Goal: Task Accomplishment & Management: Manage account settings

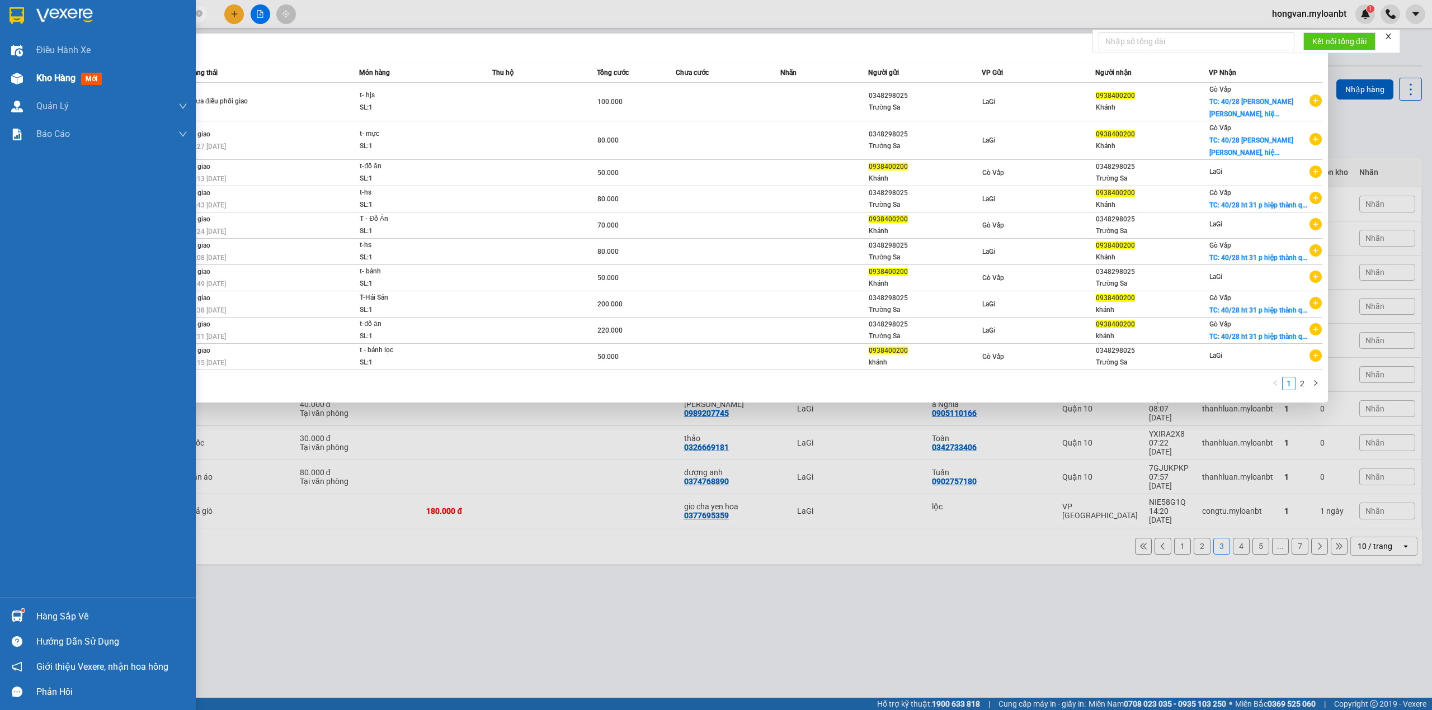
click at [5, 72] on div "Kho hàng mới" at bounding box center [98, 78] width 196 height 28
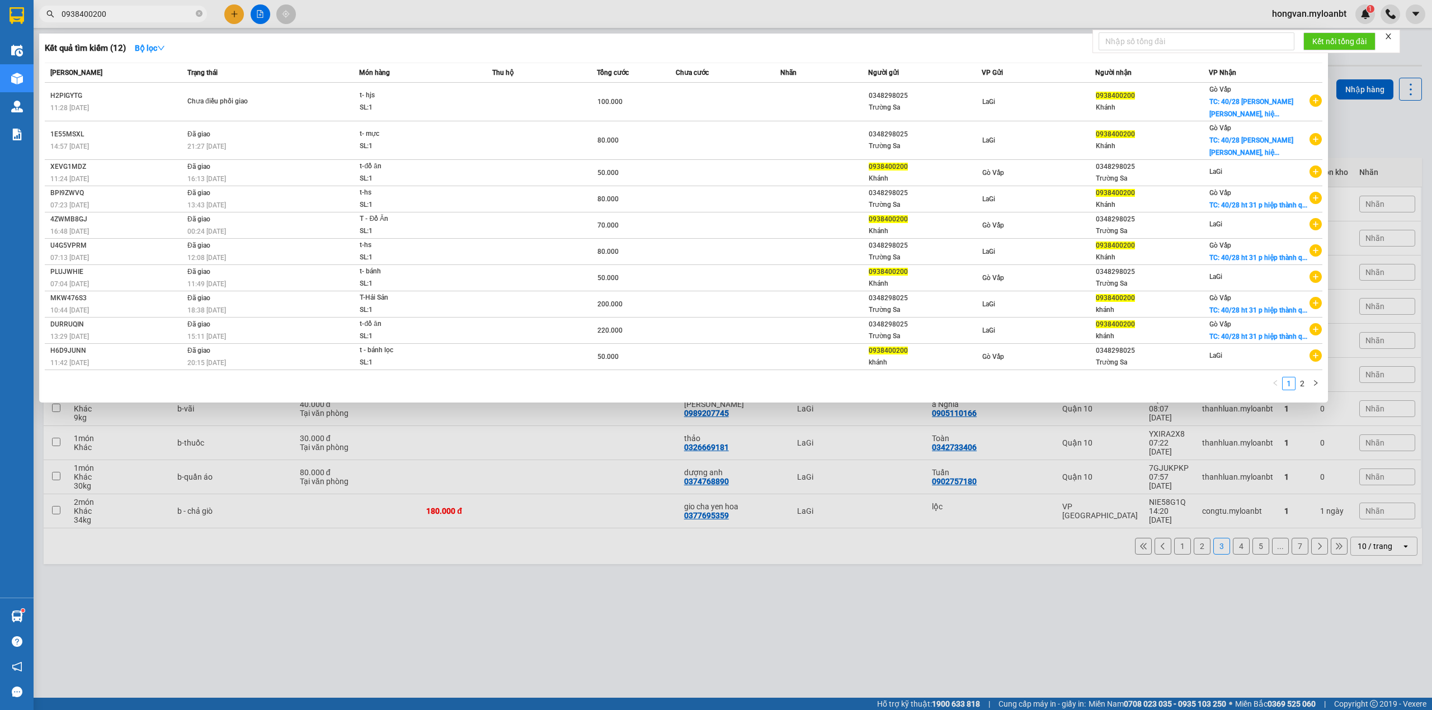
click at [625, 562] on div at bounding box center [716, 355] width 1432 height 710
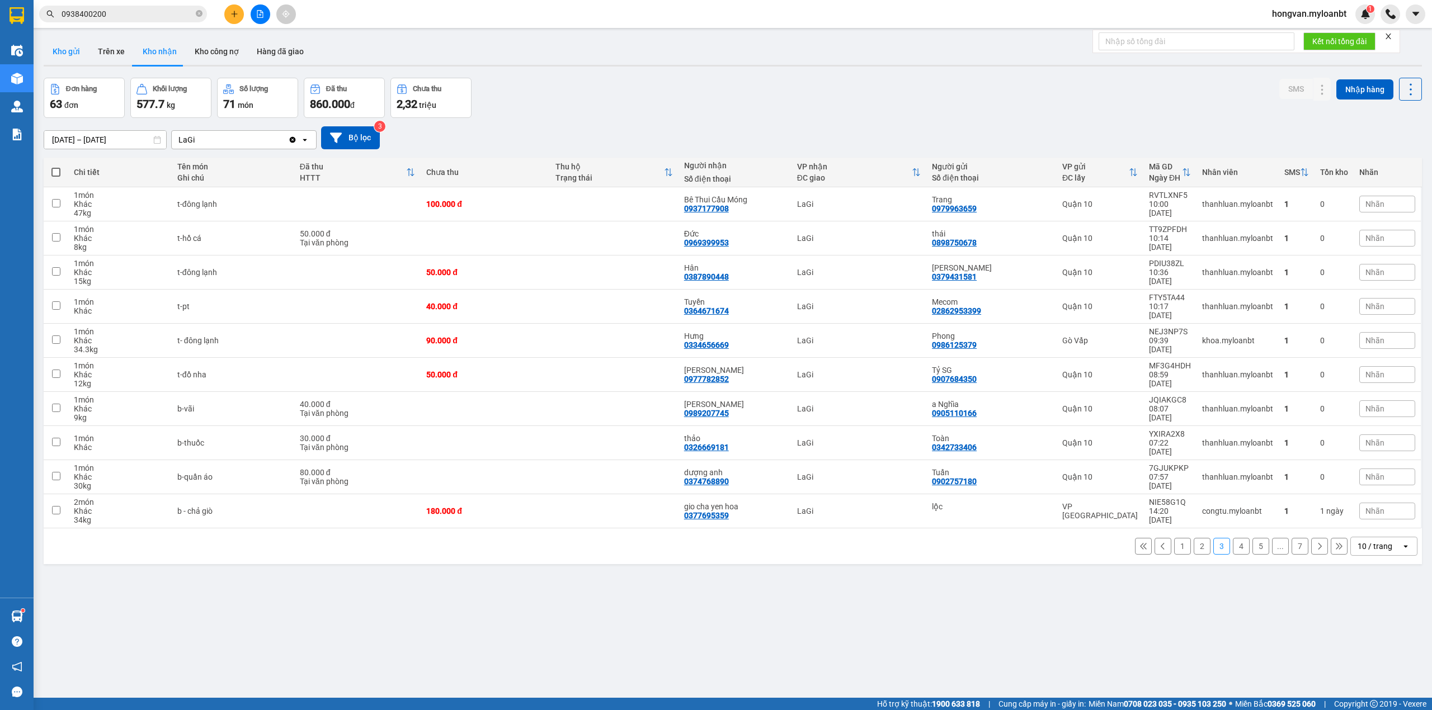
click at [67, 47] on button "Kho gửi" at bounding box center [66, 51] width 45 height 27
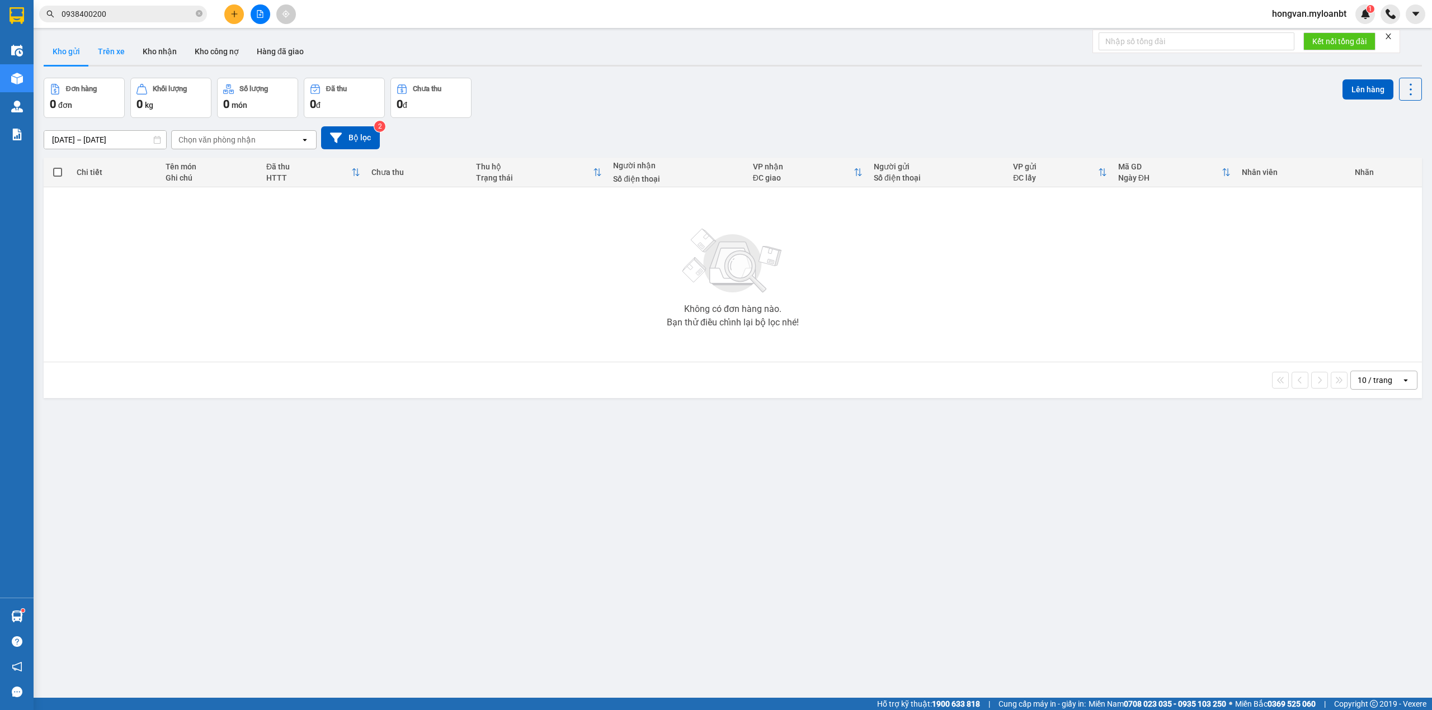
click at [116, 57] on button "Trên xe" at bounding box center [111, 51] width 45 height 27
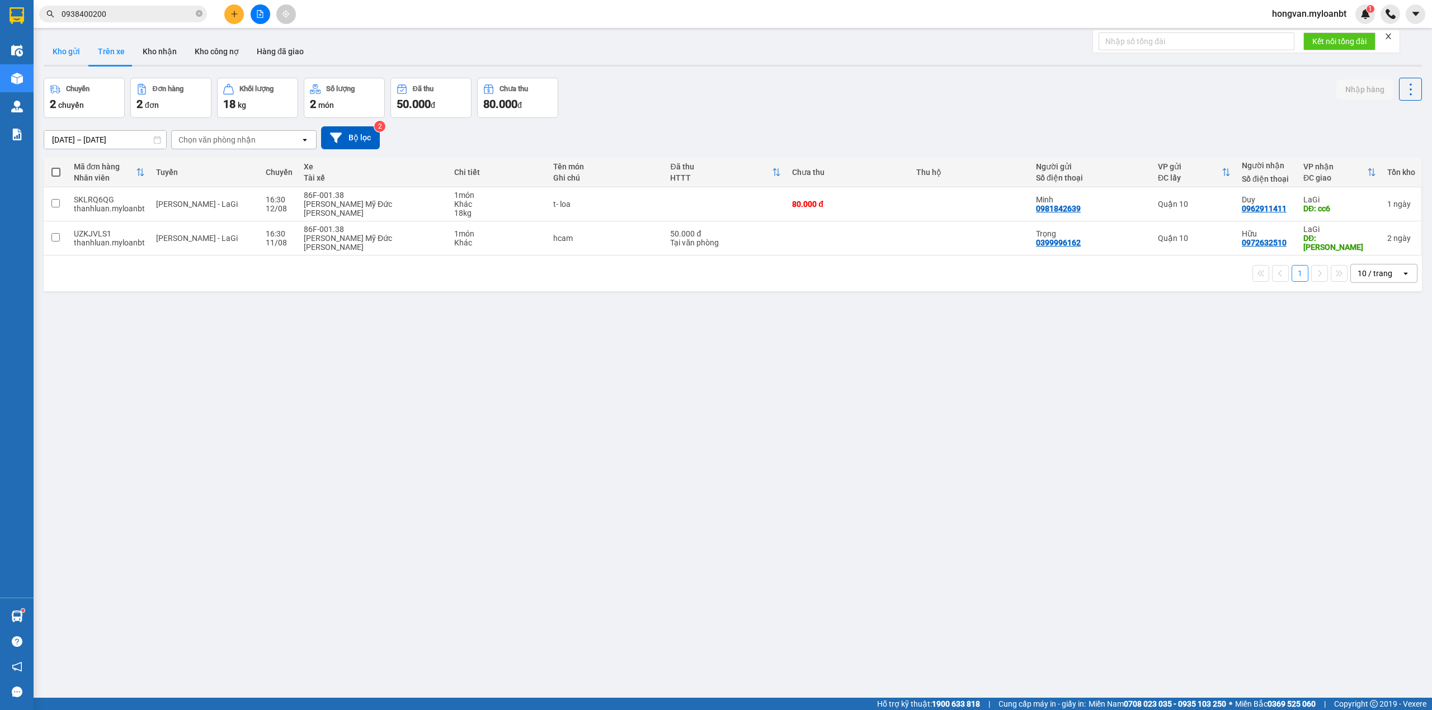
click at [75, 56] on button "Kho gửi" at bounding box center [66, 51] width 45 height 27
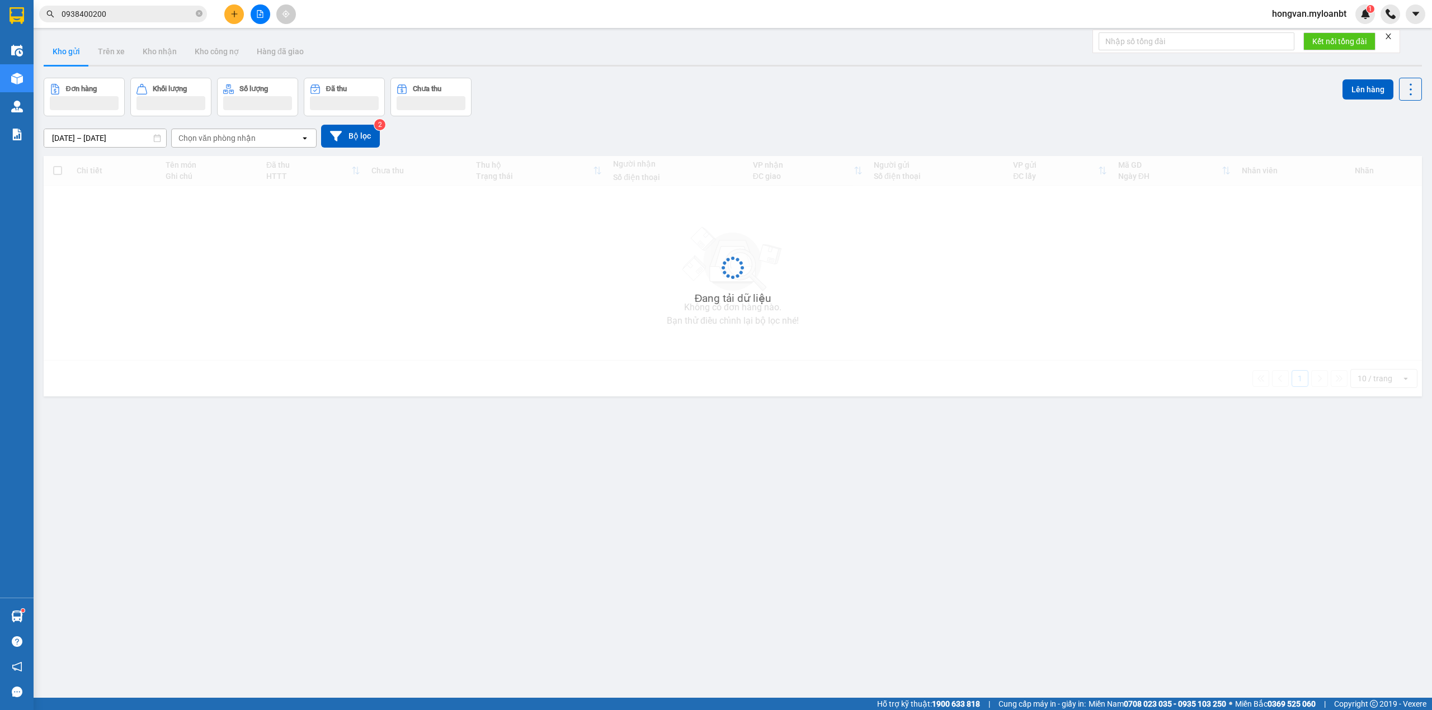
click at [75, 56] on button "Kho gửi" at bounding box center [66, 51] width 45 height 27
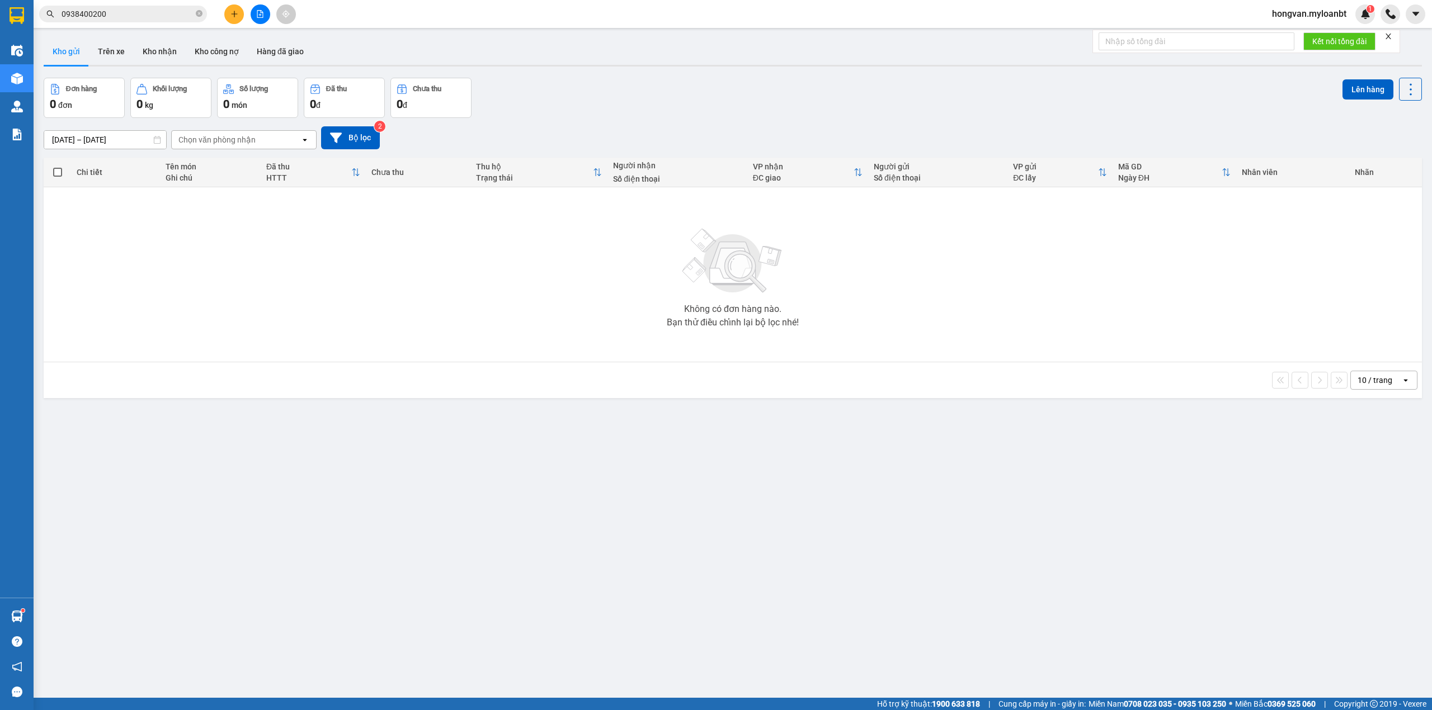
drag, startPoint x: 1312, startPoint y: 355, endPoint x: 1306, endPoint y: 365, distance: 11.5
click at [1310, 358] on div "Không có đơn hàng nào. Bạn thử điều chỉnh lại bộ lọc nhé!" at bounding box center [732, 275] width 1367 height 168
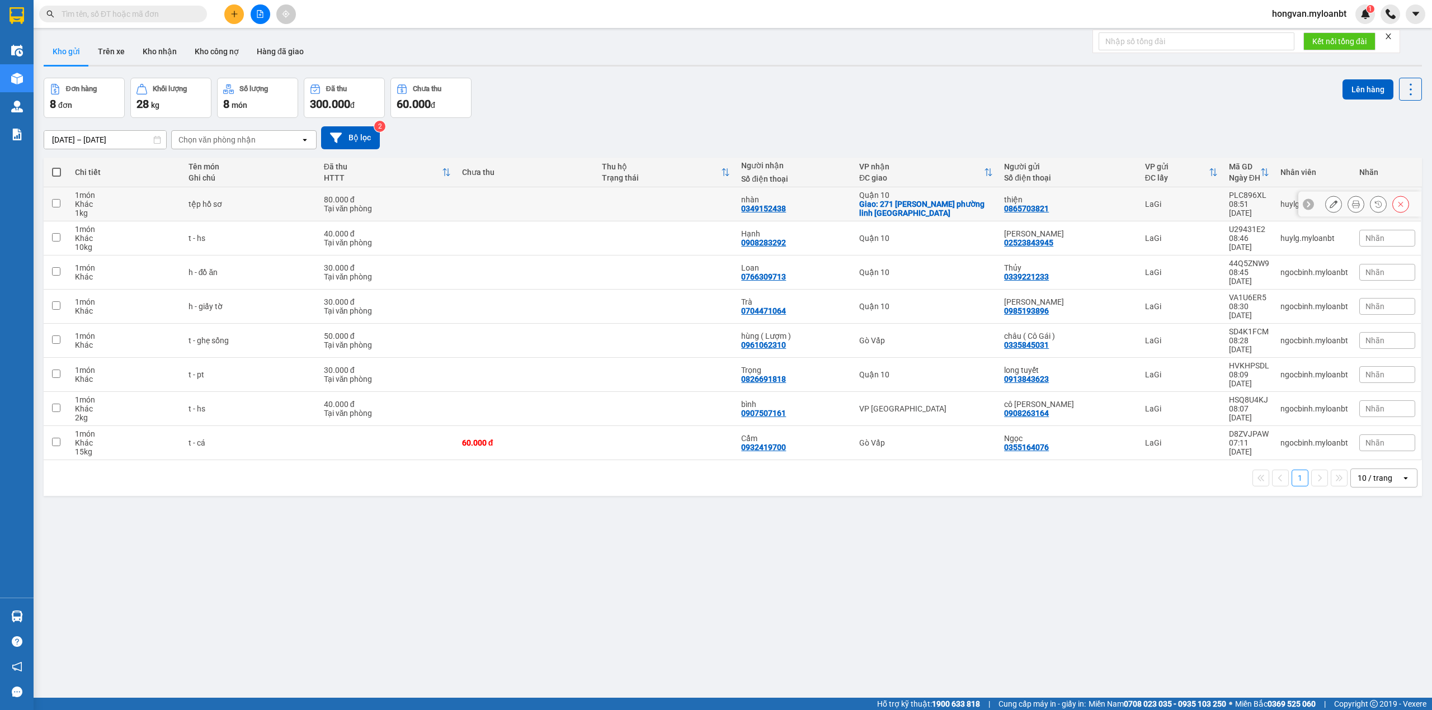
click at [1329, 204] on icon at bounding box center [1333, 204] width 8 height 8
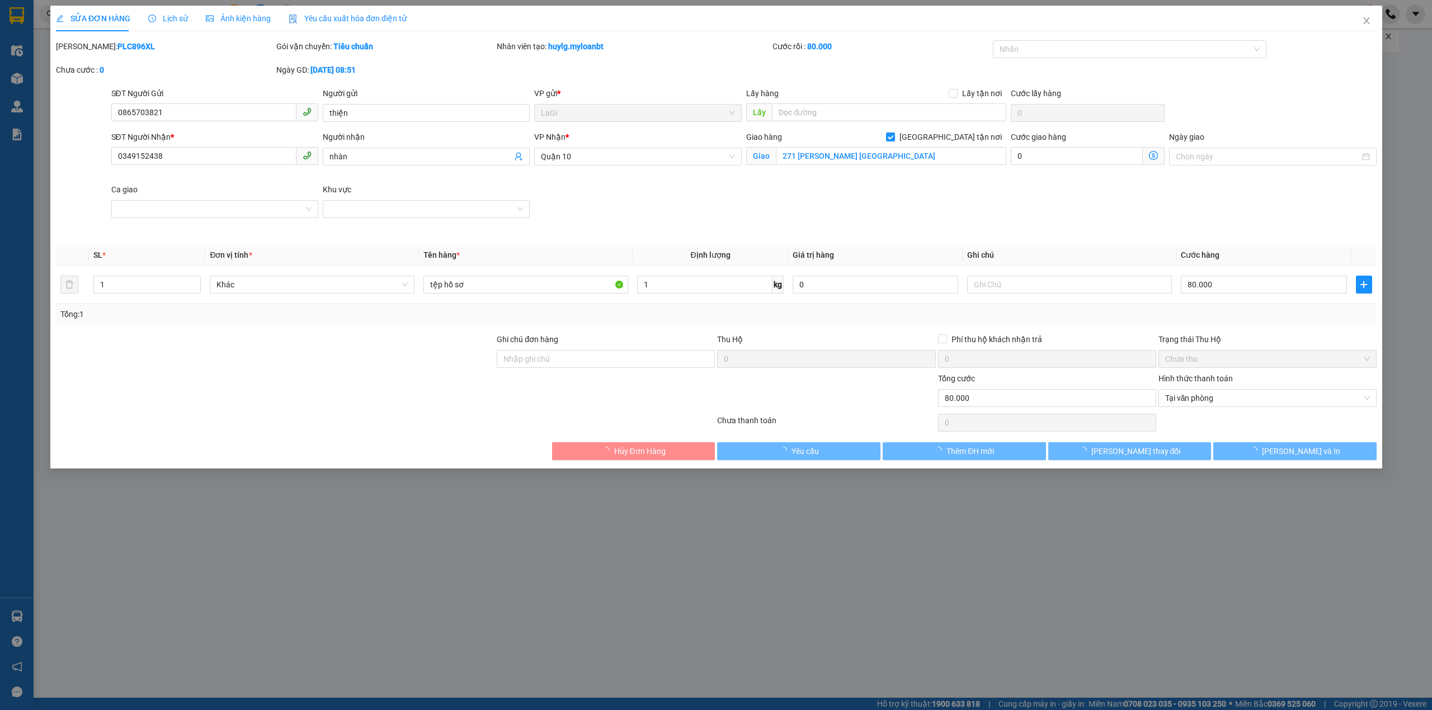
type input "0865703821"
type input "thiện"
type input "0349152438"
type input "nhàn"
checkbox input "true"
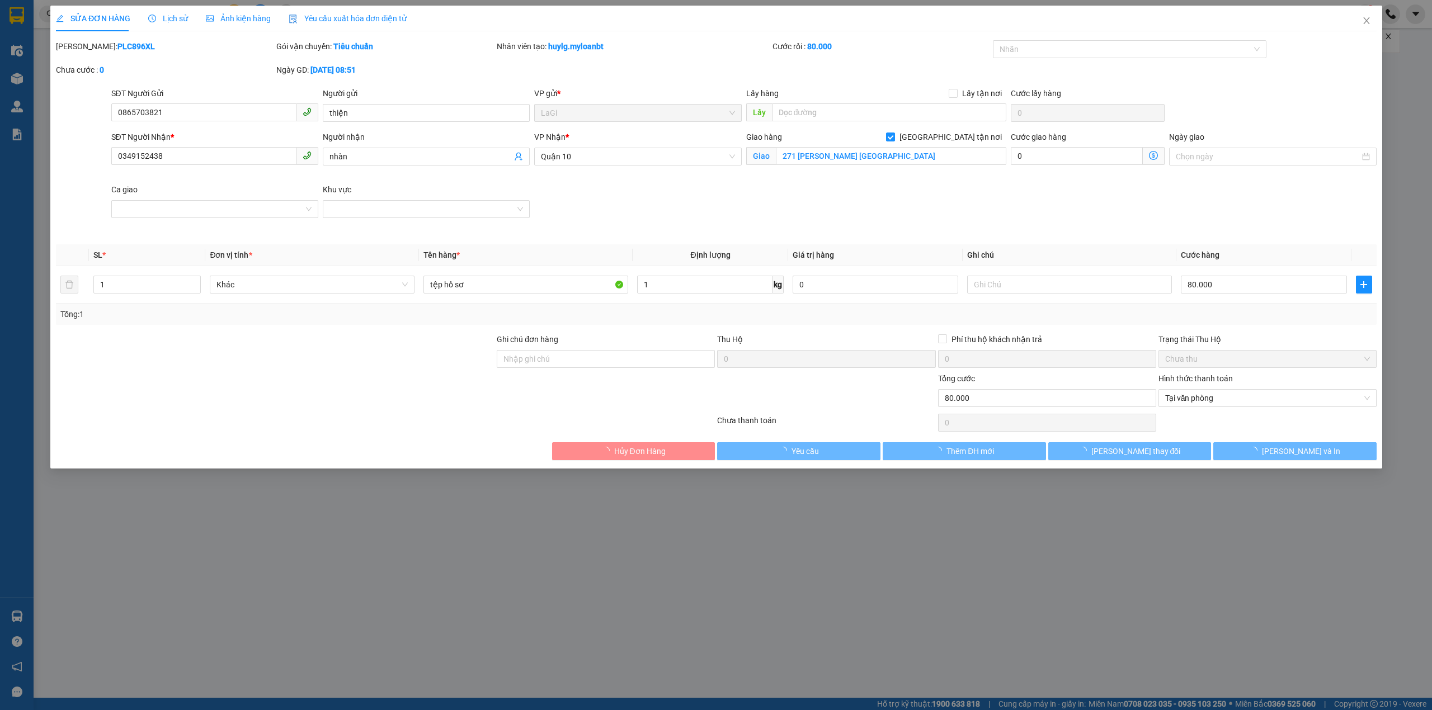
type input "271 tô ngọc vân phường linh đông thủ đức"
type input "80.000"
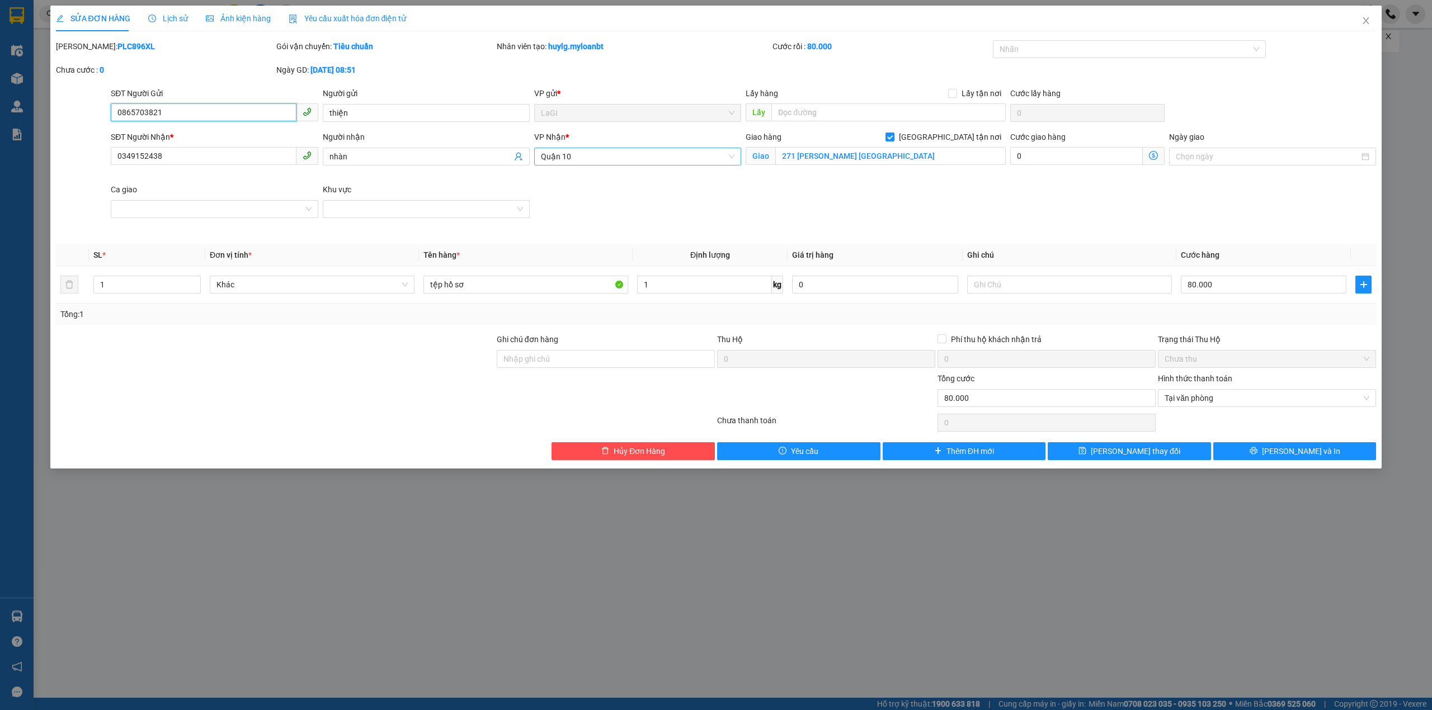
click at [651, 164] on span "Quận 10" at bounding box center [637, 156] width 193 height 17
click at [580, 231] on div "VP [GEOGRAPHIC_DATA]" at bounding box center [637, 233] width 193 height 12
click at [1168, 455] on button "Lưu thay đổi" at bounding box center [1128, 451] width 163 height 18
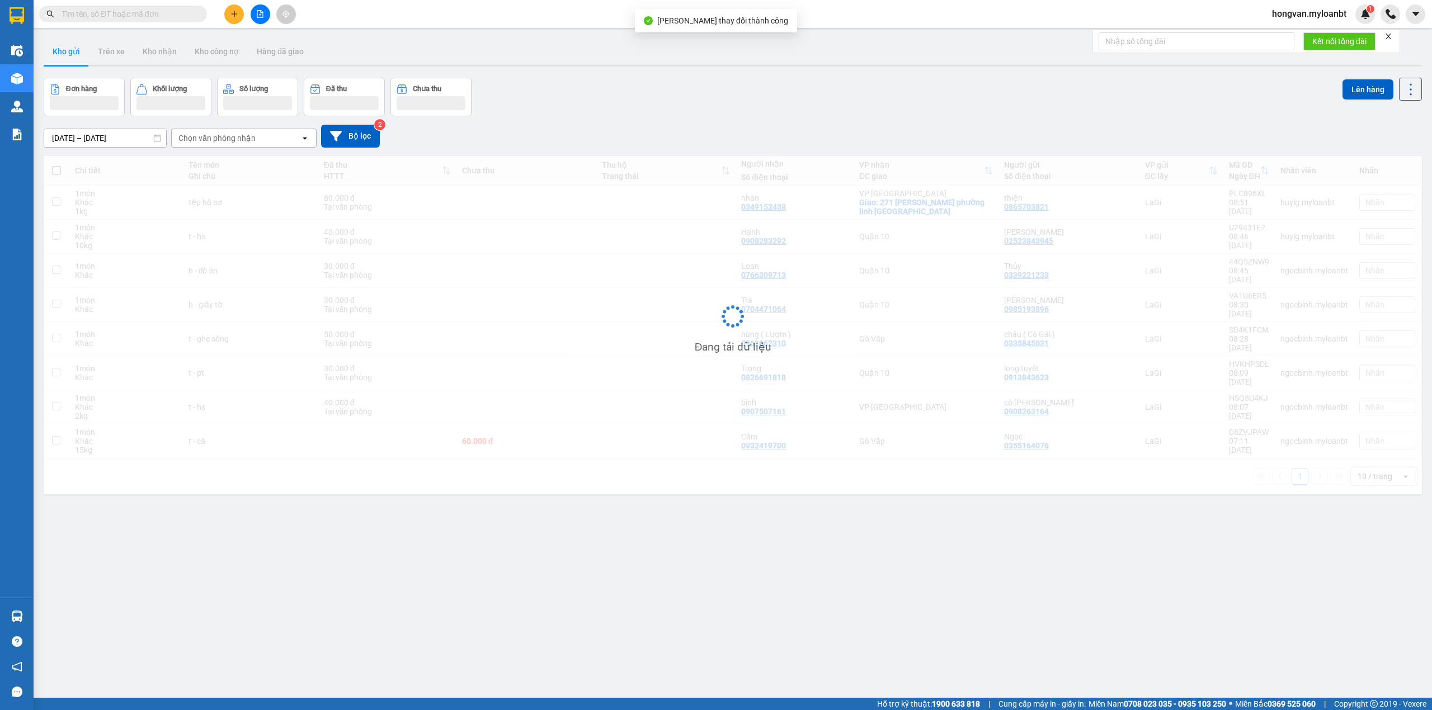
click at [1366, 25] on div "Kết quả tìm kiếm ( 0 ) Bộ lọc No Data hongvan.myloanbt 1" at bounding box center [716, 14] width 1432 height 28
